Goal: Transaction & Acquisition: Download file/media

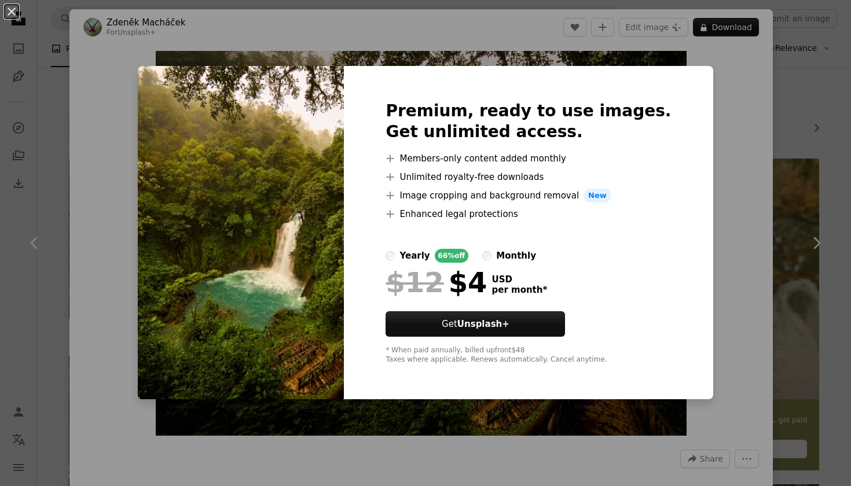
scroll to position [1784, 0]
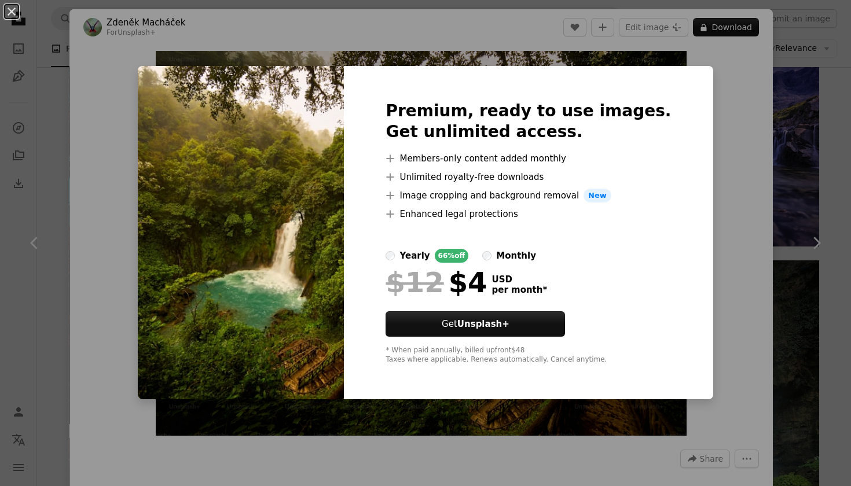
click at [845, 194] on div "An X shape Premium, ready to use images. Get unlimited access. A plus sign Memb…" at bounding box center [425, 243] width 851 height 486
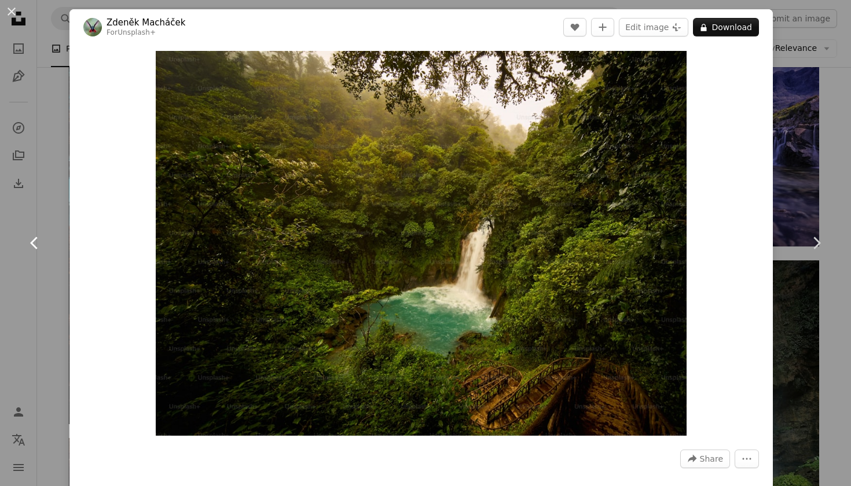
click at [49, 195] on link "Chevron left" at bounding box center [34, 242] width 69 height 111
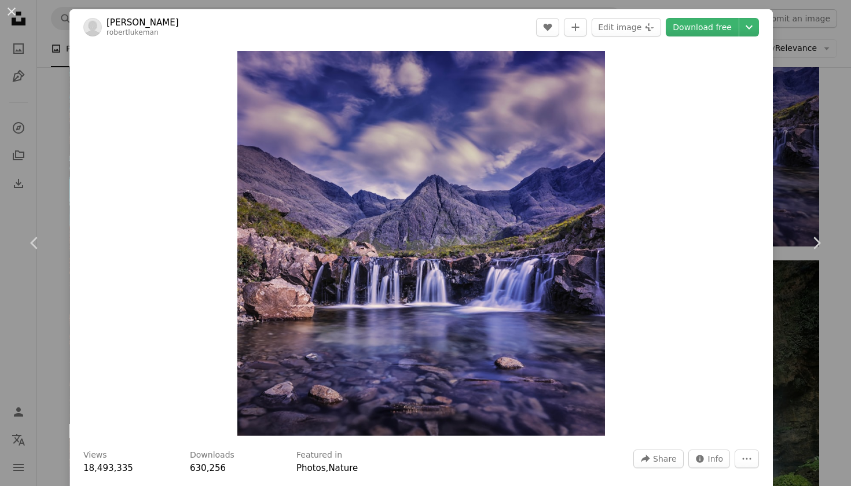
click at [820, 162] on div "An X shape Chevron left Chevron right [PERSON_NAME] A heart A plus sign Edit im…" at bounding box center [425, 243] width 851 height 486
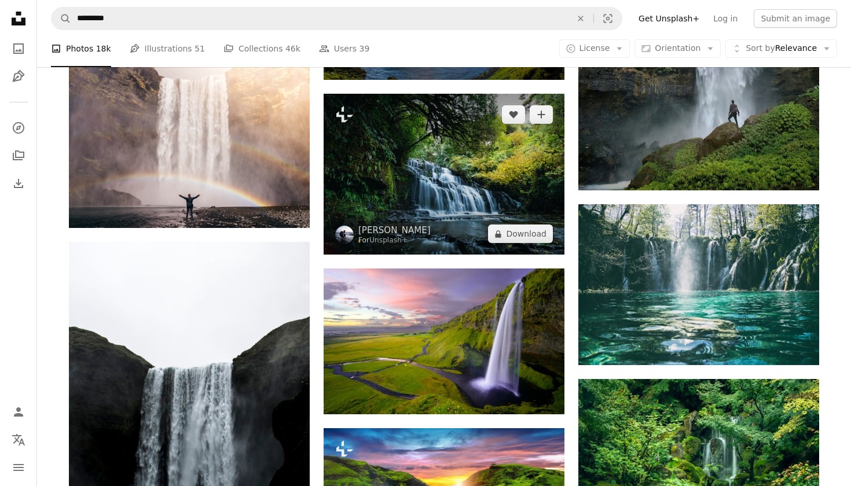
scroll to position [2156, 0]
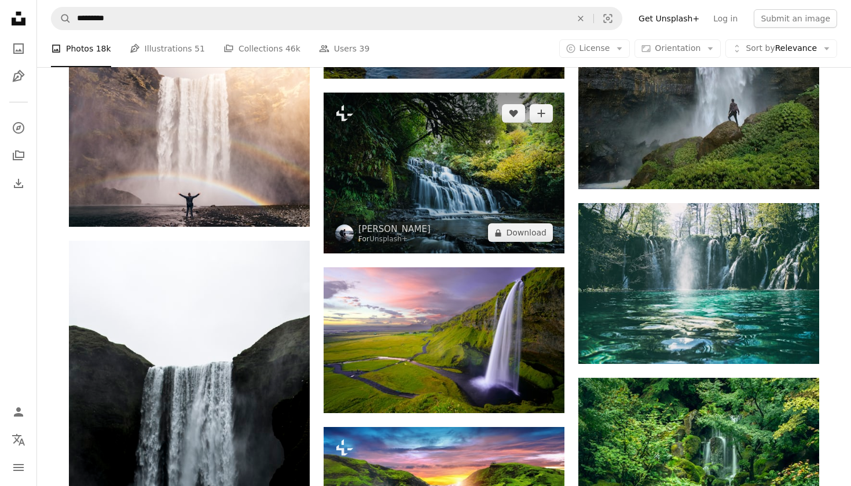
click at [455, 223] on img at bounding box center [443, 173] width 241 height 161
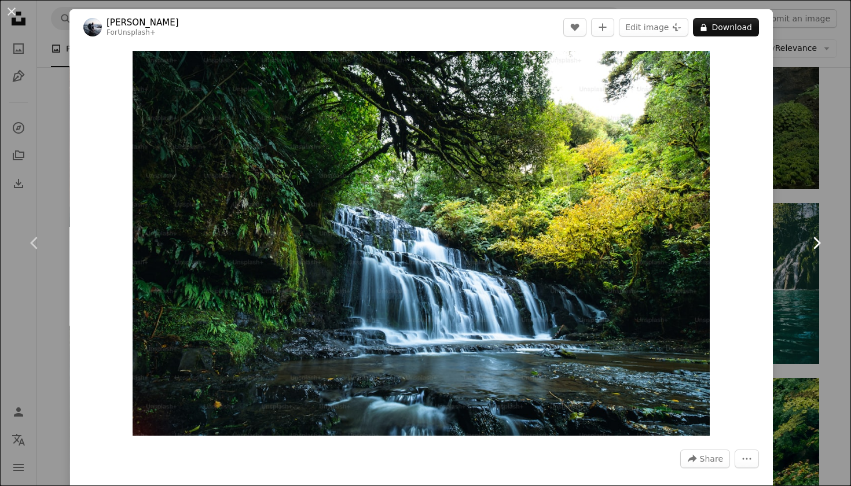
click at [820, 191] on link "Chevron right" at bounding box center [815, 242] width 69 height 111
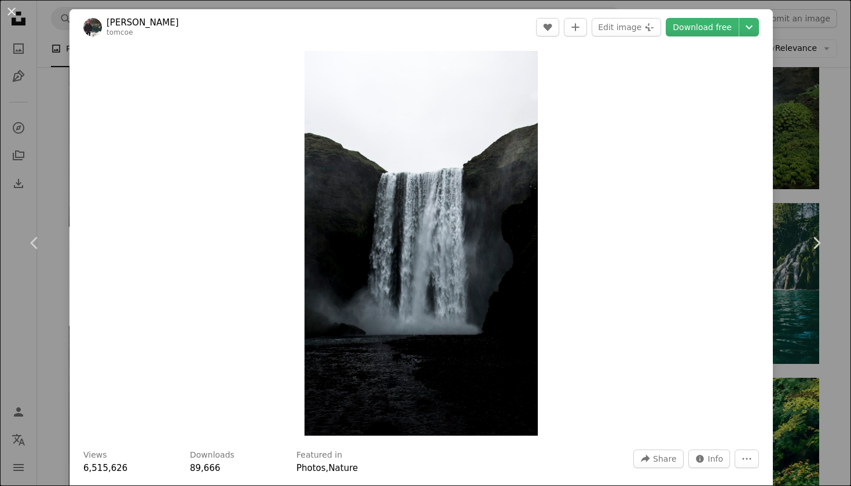
click at [794, 164] on div "An X shape Chevron left Chevron right [PERSON_NAME] tomcoe A heart A plus sign …" at bounding box center [425, 243] width 851 height 486
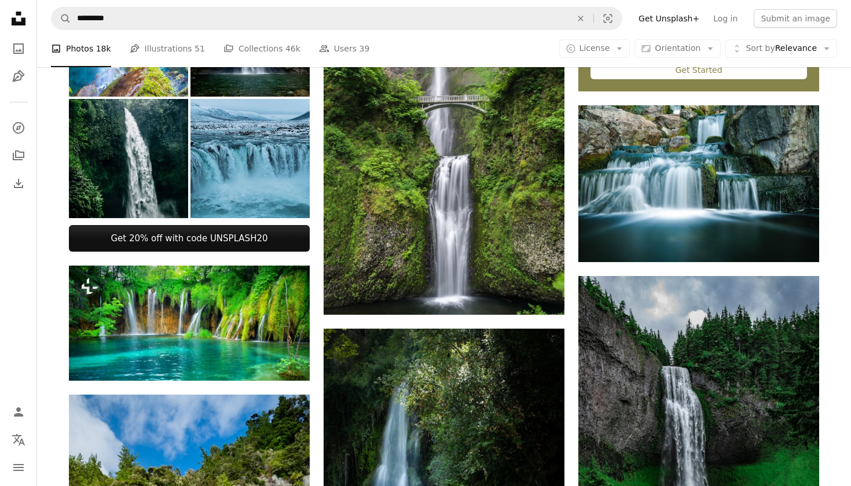
scroll to position [323, 0]
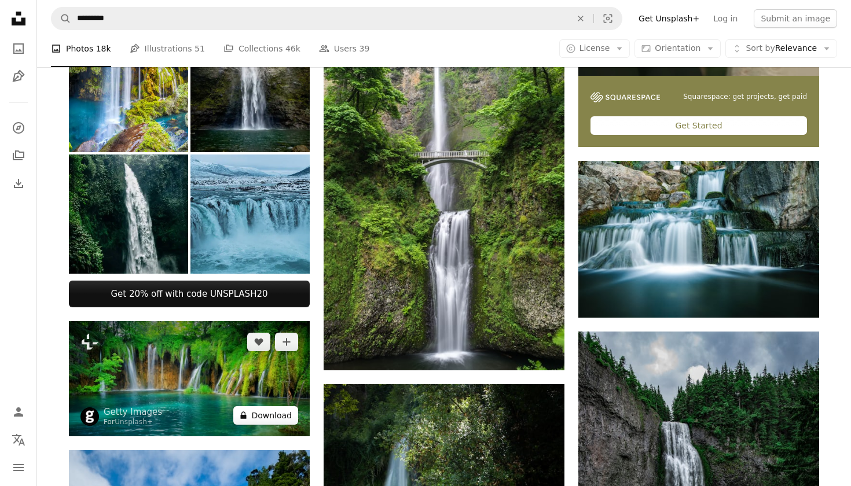
click at [255, 406] on button "A lock Download" at bounding box center [265, 415] width 65 height 19
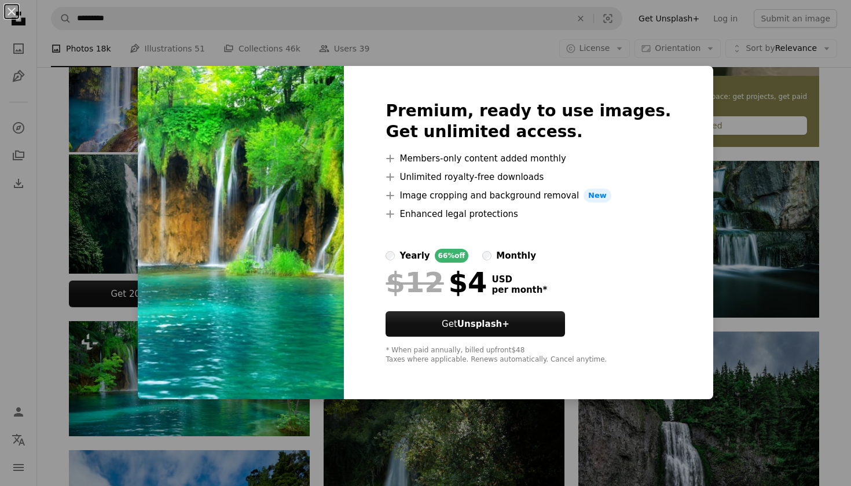
click at [804, 247] on div "An X shape Premium, ready to use images. Get unlimited access. A plus sign Memb…" at bounding box center [425, 243] width 851 height 486
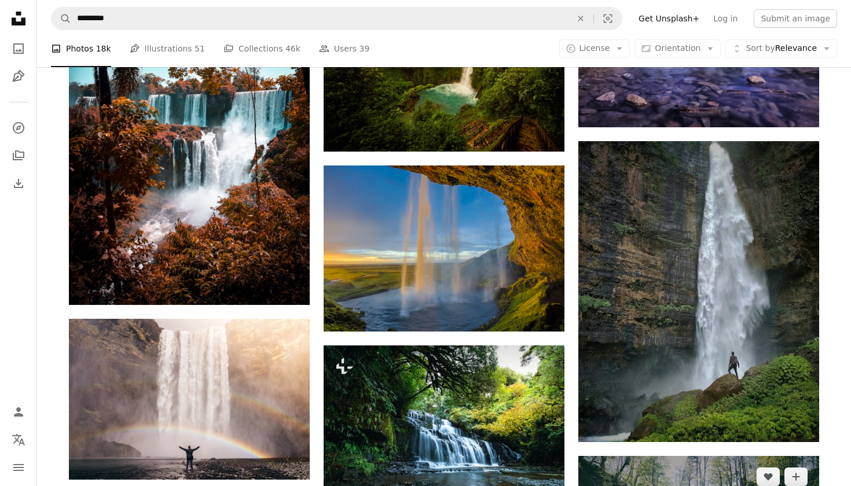
scroll to position [1925, 0]
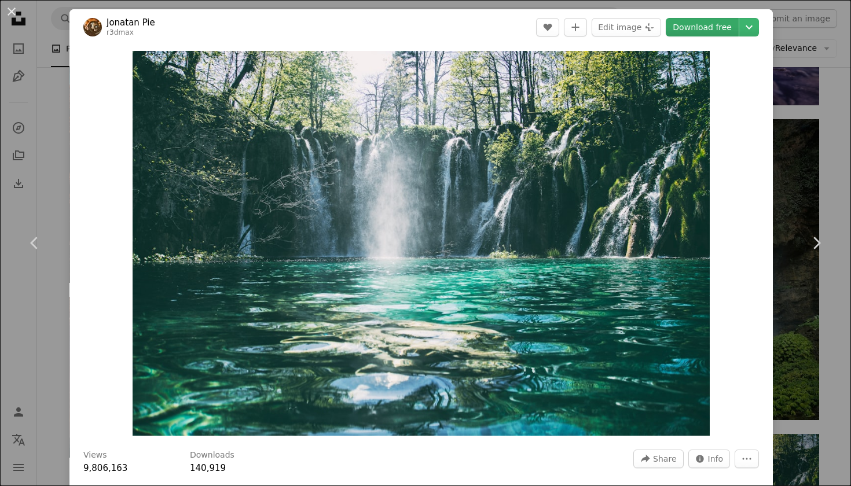
click at [707, 32] on link "Download free" at bounding box center [702, 27] width 73 height 19
